Goal: Check status: Check status

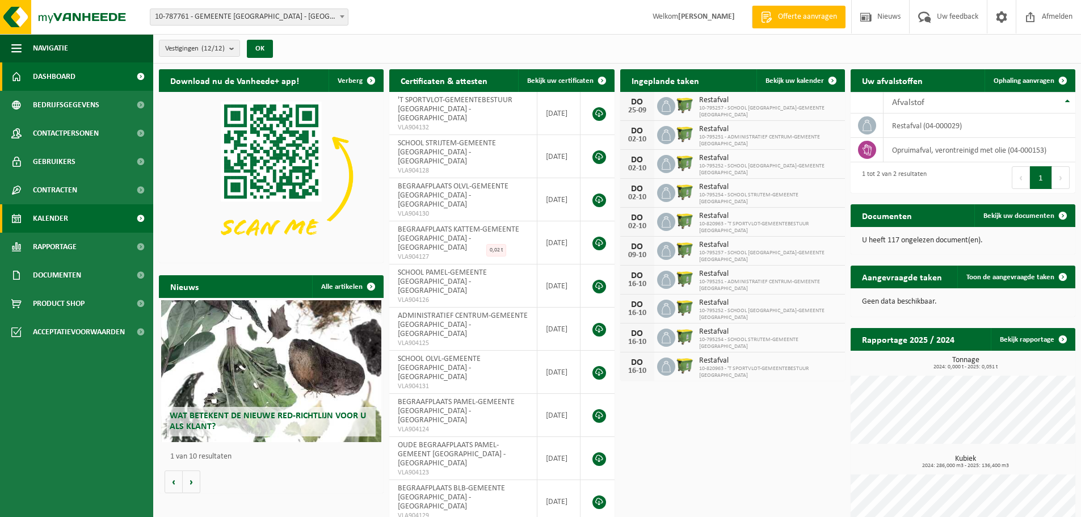
click at [83, 219] on link "Kalender" at bounding box center [76, 218] width 153 height 28
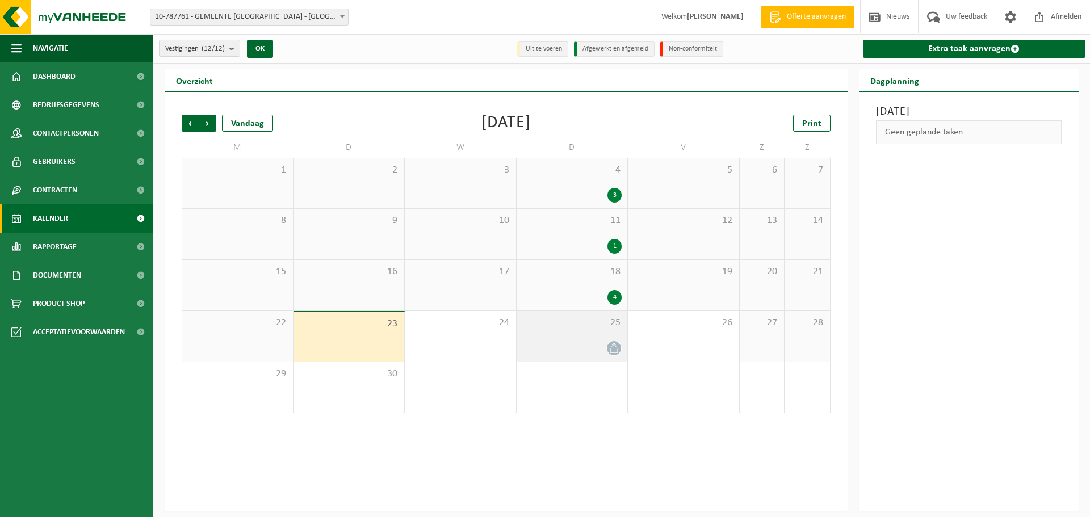
click at [569, 343] on div at bounding box center [572, 348] width 100 height 15
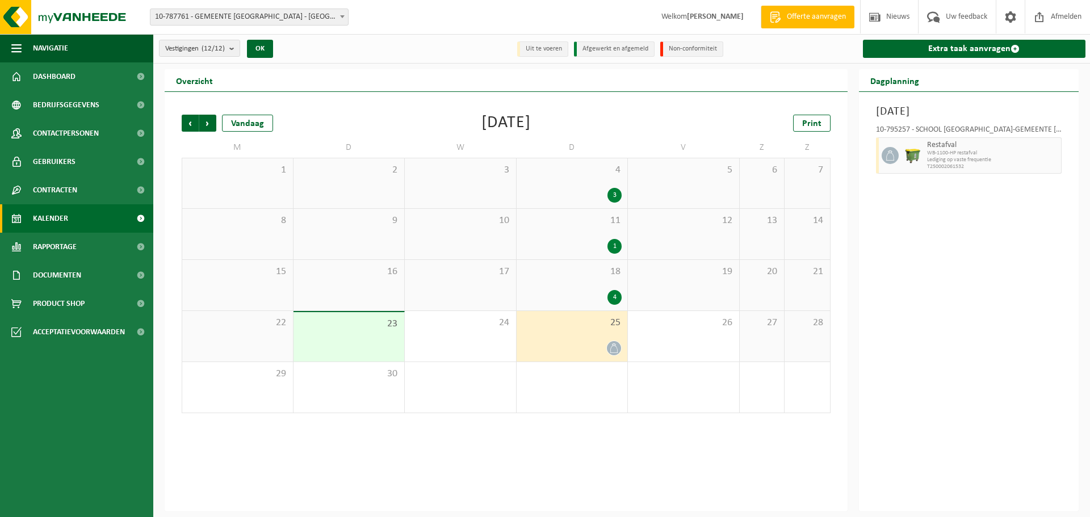
click at [580, 196] on div "3" at bounding box center [572, 195] width 100 height 15
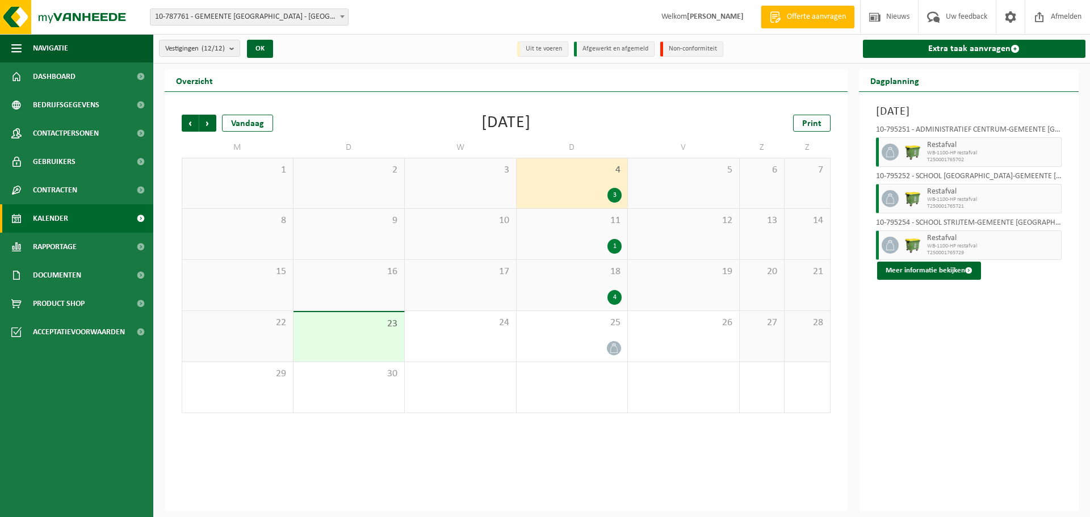
click at [580, 290] on div "4" at bounding box center [572, 297] width 100 height 15
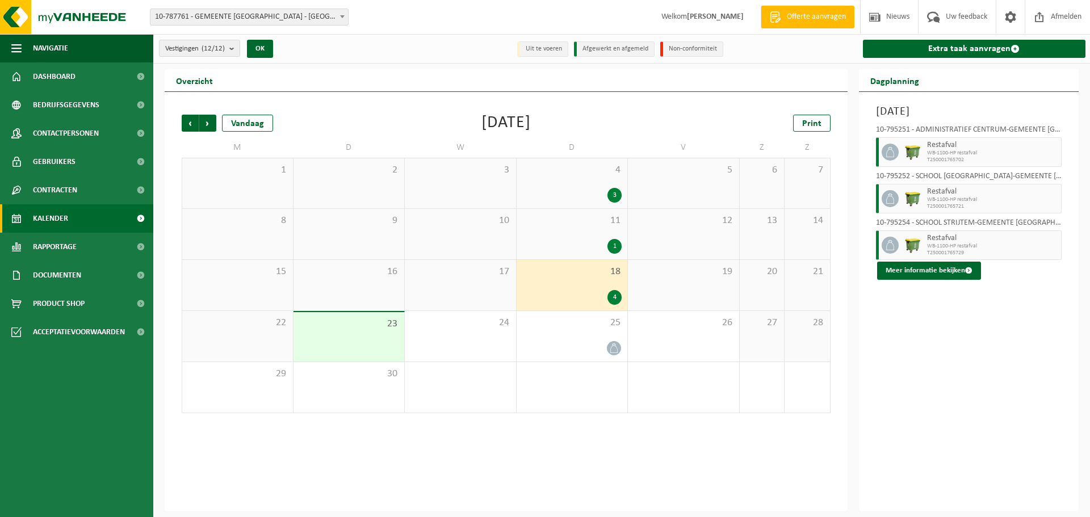
click at [594, 291] on div "4" at bounding box center [572, 297] width 100 height 15
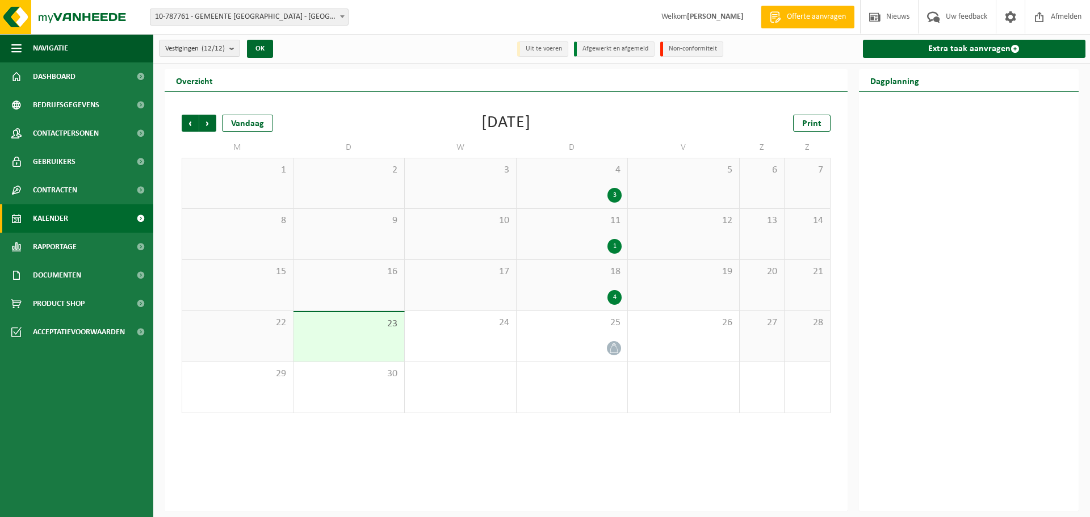
click at [578, 295] on div "4" at bounding box center [572, 297] width 100 height 15
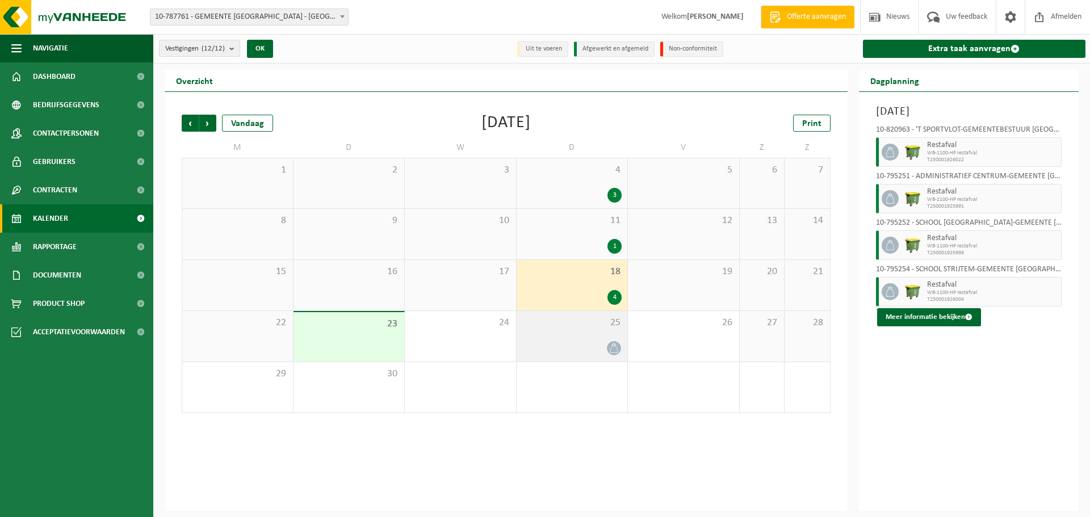
click at [598, 346] on div at bounding box center [572, 348] width 100 height 15
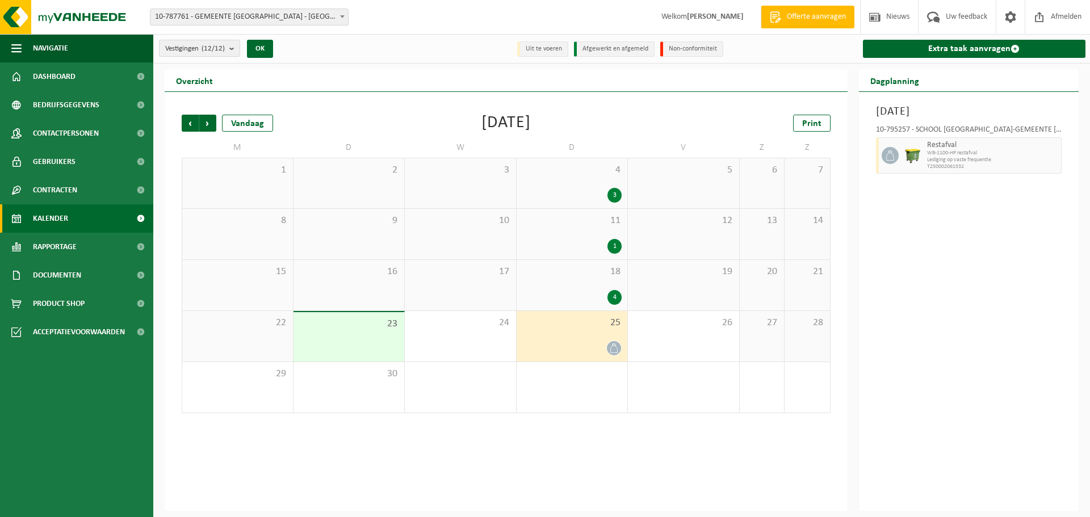
click at [576, 343] on div at bounding box center [572, 348] width 100 height 15
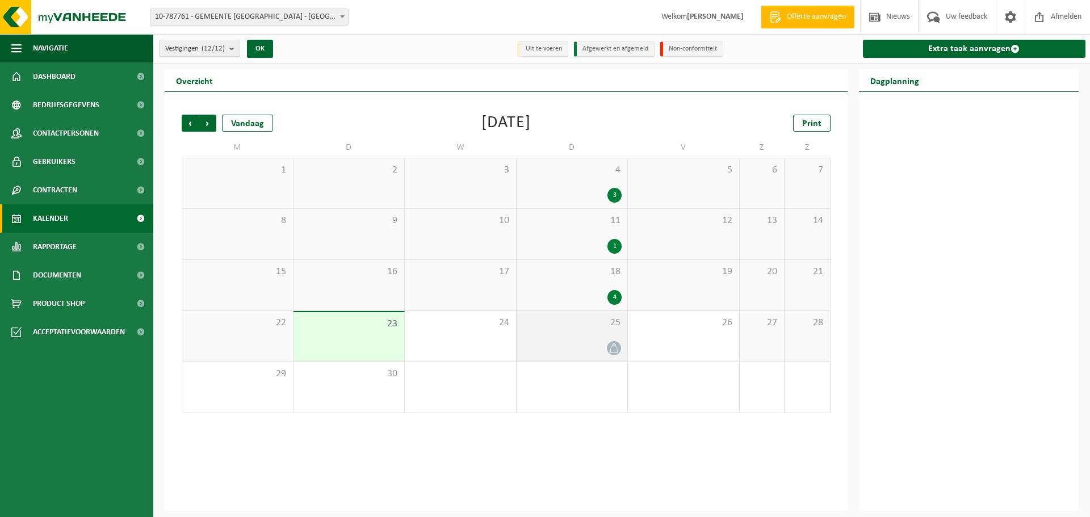
click at [577, 344] on div at bounding box center [572, 348] width 100 height 15
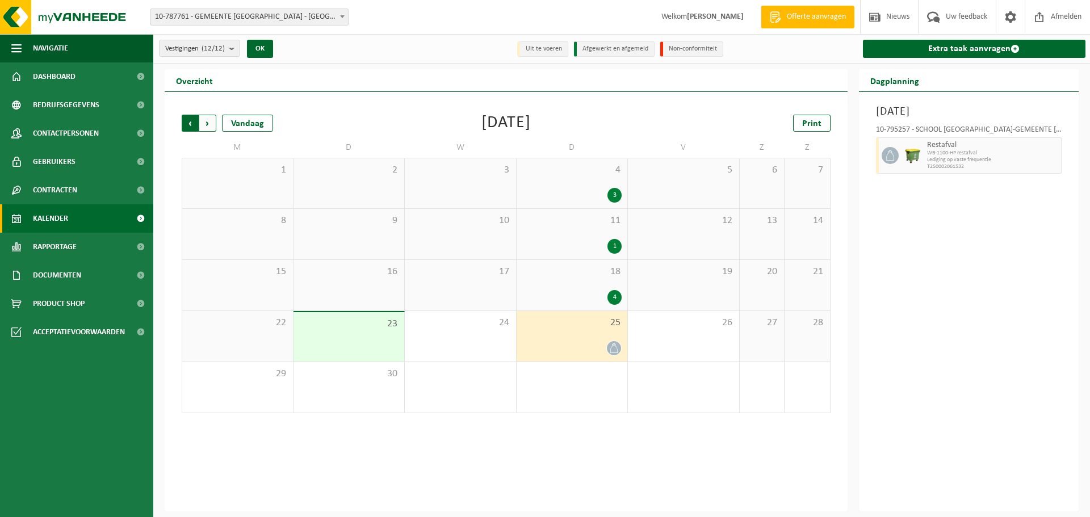
click at [213, 124] on span "Volgende" at bounding box center [207, 123] width 17 height 17
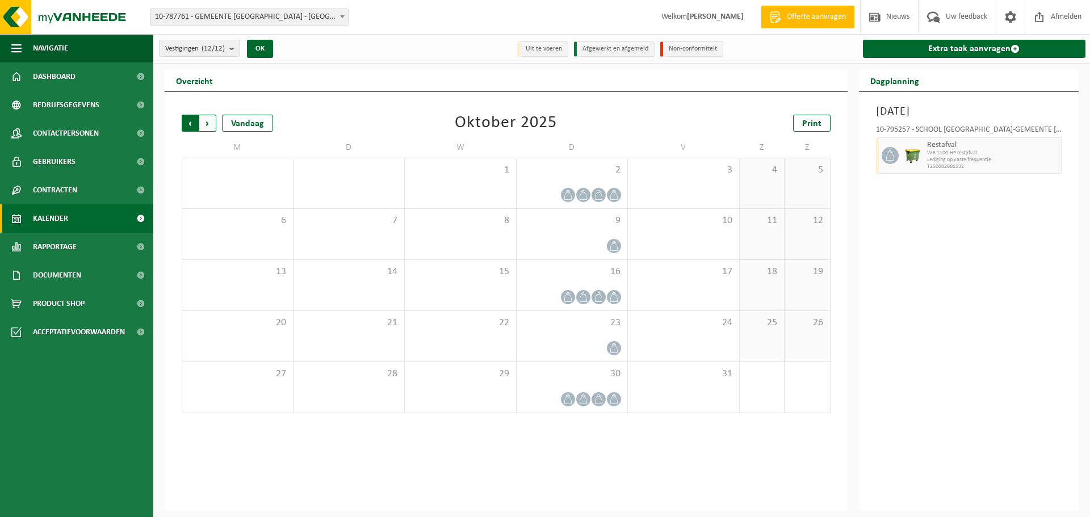
click at [203, 124] on span "Volgende" at bounding box center [207, 123] width 17 height 17
click at [202, 126] on span "Volgende" at bounding box center [207, 123] width 17 height 17
click at [188, 126] on span "Vorige" at bounding box center [190, 123] width 17 height 17
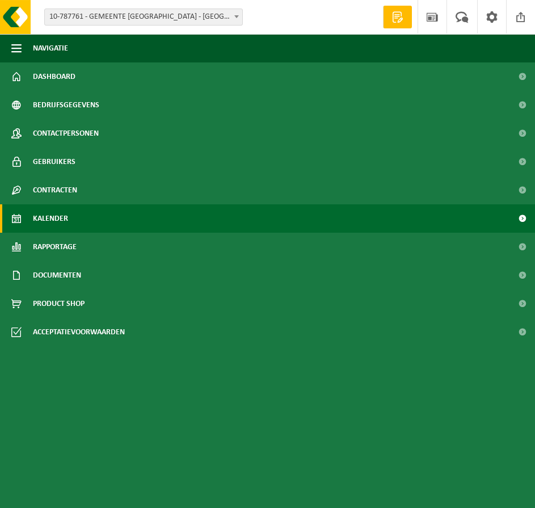
click at [79, 225] on link "Kalender" at bounding box center [267, 218] width 535 height 28
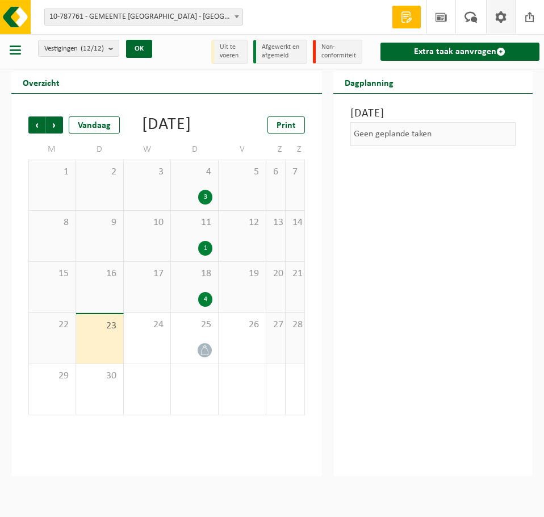
click at [504, 19] on span at bounding box center [500, 16] width 17 height 33
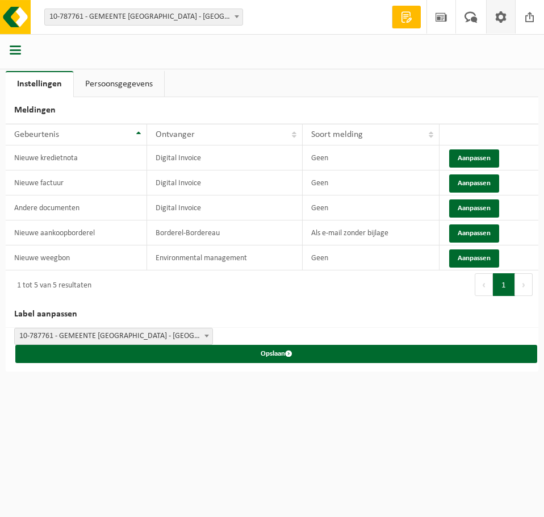
click at [16, 53] on span "button" at bounding box center [15, 49] width 11 height 11
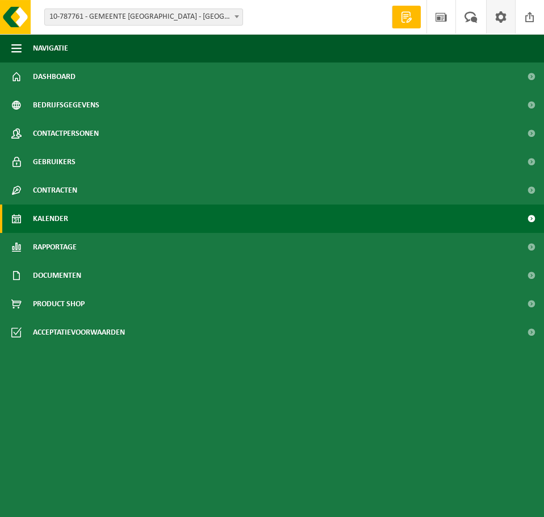
click at [59, 221] on span "Kalender" at bounding box center [50, 218] width 35 height 28
click at [125, 211] on link "Kalender" at bounding box center [272, 218] width 544 height 28
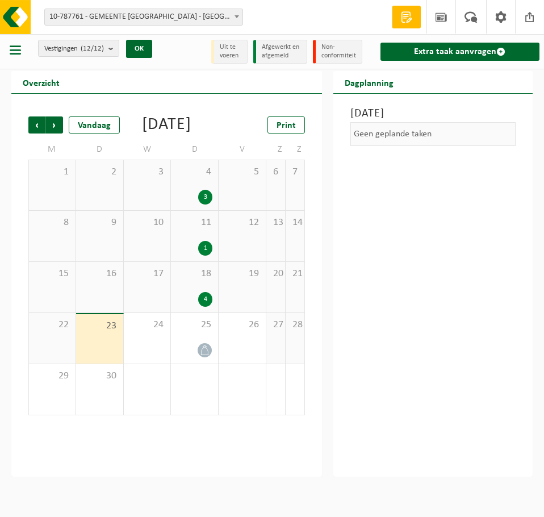
click at [210, 307] on div "4" at bounding box center [195, 299] width 36 height 15
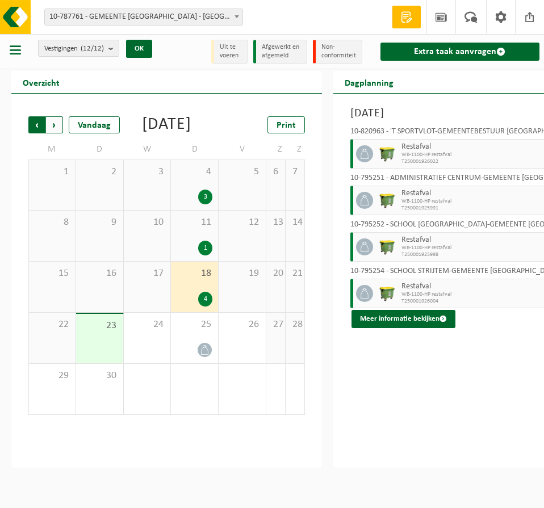
click at [58, 127] on span "Volgende" at bounding box center [54, 124] width 17 height 17
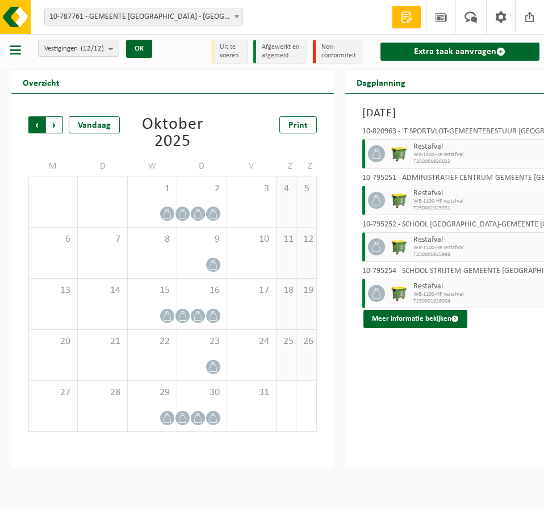
click at [56, 123] on span "Volgende" at bounding box center [54, 124] width 17 height 17
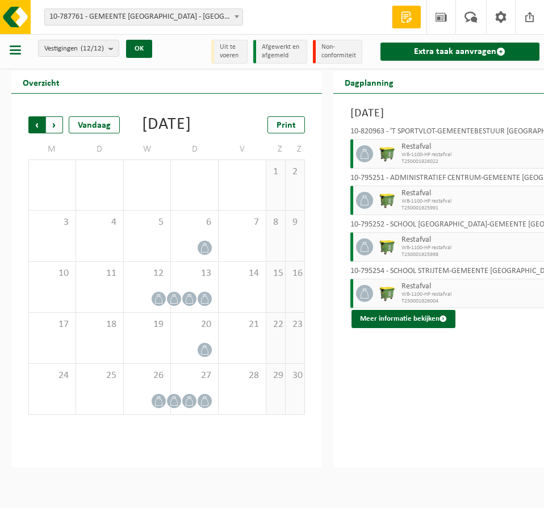
click at [56, 125] on span "Volgende" at bounding box center [54, 124] width 17 height 17
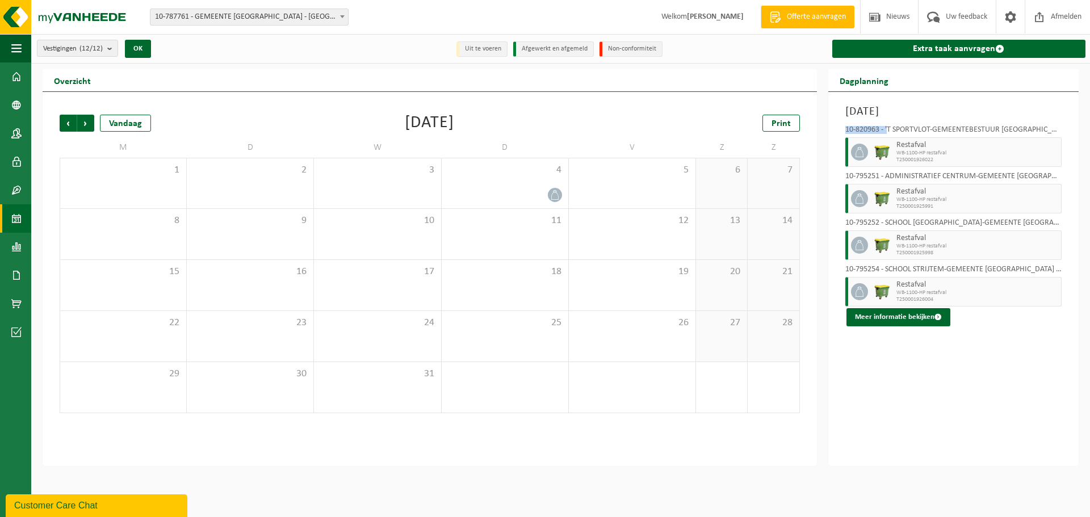
drag, startPoint x: 845, startPoint y: 128, endPoint x: 888, endPoint y: 128, distance: 43.1
click at [543, 128] on div "10-820963 - 'T SPORTVLOT-GEMEENTEBESTUUR [GEOGRAPHIC_DATA] - [GEOGRAPHIC_DATA]" at bounding box center [953, 131] width 216 height 11
click at [543, 130] on div "10-820963 - 'T SPORTVLOT-GEMEENTEBESTUUR [GEOGRAPHIC_DATA] - [GEOGRAPHIC_DATA]" at bounding box center [953, 131] width 216 height 11
drag, startPoint x: 846, startPoint y: 128, endPoint x: 883, endPoint y: 127, distance: 37.5
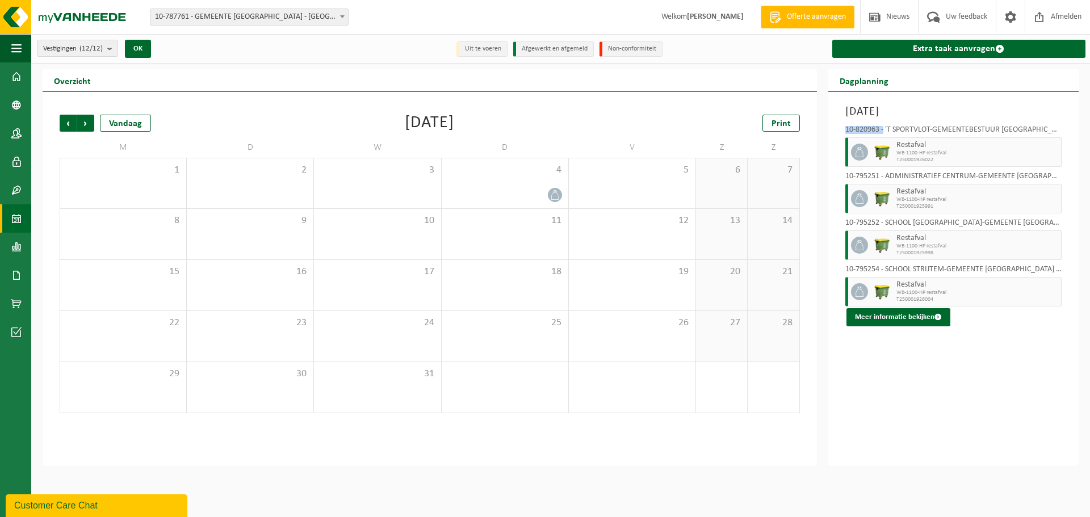
click at [543, 127] on div "10-820963 - 'T SPORTVLOT-GEMEENTEBESTUUR [GEOGRAPHIC_DATA] - [GEOGRAPHIC_DATA]" at bounding box center [953, 131] width 216 height 11
click at [17, 53] on span "button" at bounding box center [16, 48] width 10 height 28
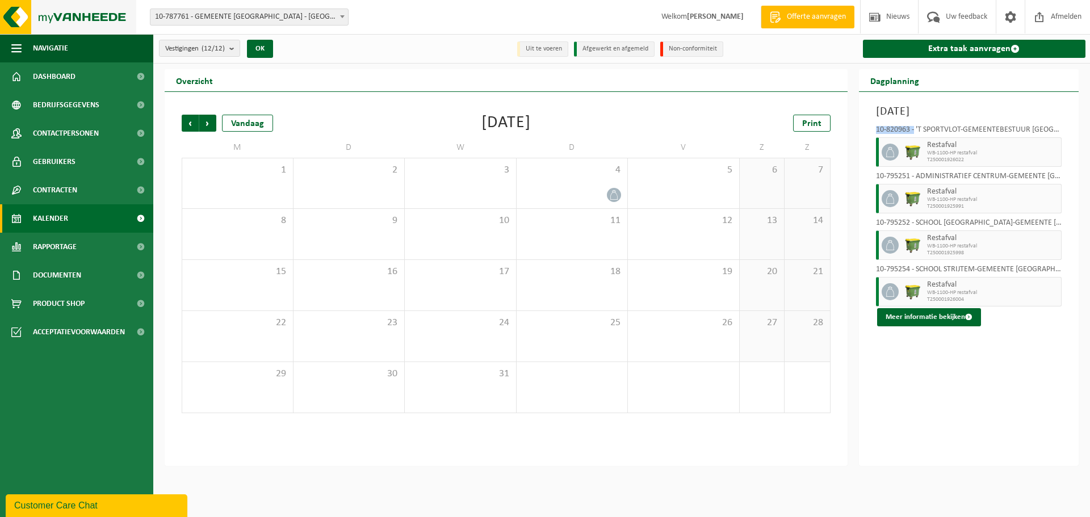
click at [75, 16] on img at bounding box center [68, 17] width 136 height 34
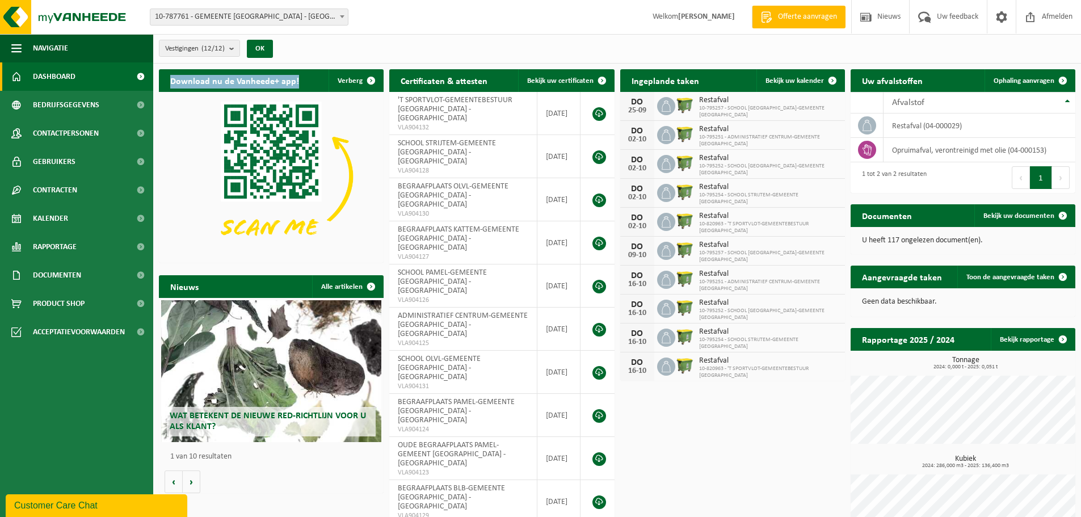
drag, startPoint x: 297, startPoint y: 81, endPoint x: 196, endPoint y: 103, distance: 103.0
click at [170, 81] on h2 "Download nu de Vanheede+ app!" at bounding box center [235, 80] width 152 height 22
click at [330, 52] on div "Vestigingen (12/12) Alles selecteren Alles deselecteren Actieve selecteren GEME…" at bounding box center [617, 49] width 928 height 30
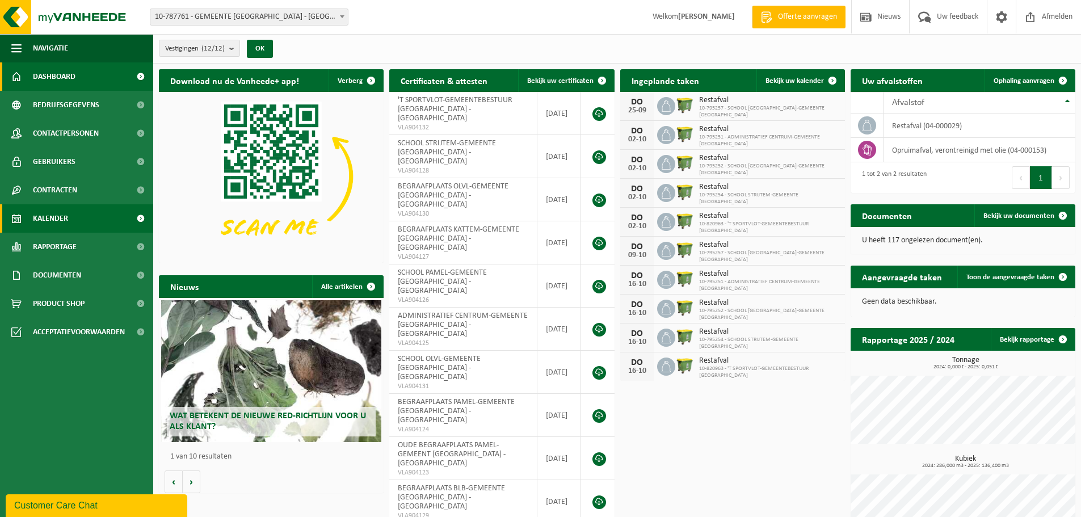
click at [54, 223] on span "Kalender" at bounding box center [50, 218] width 35 height 28
